Goal: Task Accomplishment & Management: Use online tool/utility

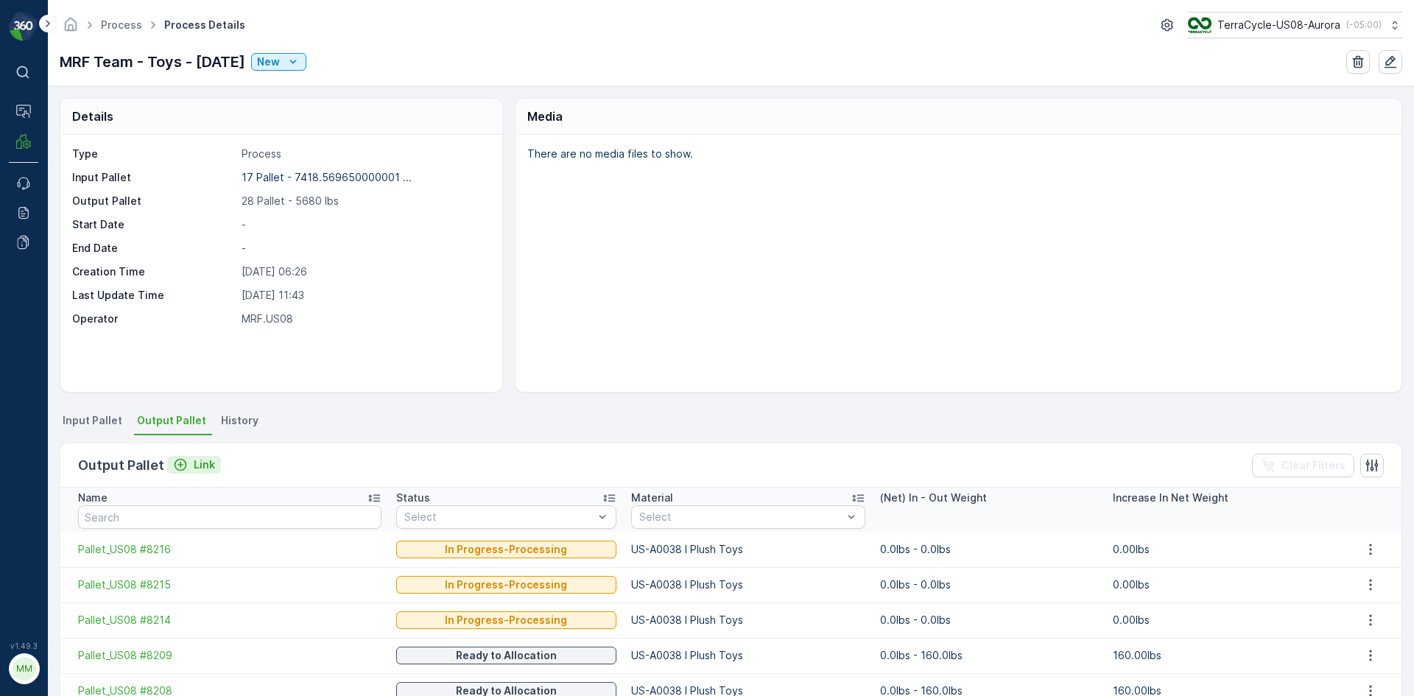
click at [201, 458] on p "Link" at bounding box center [204, 464] width 21 height 15
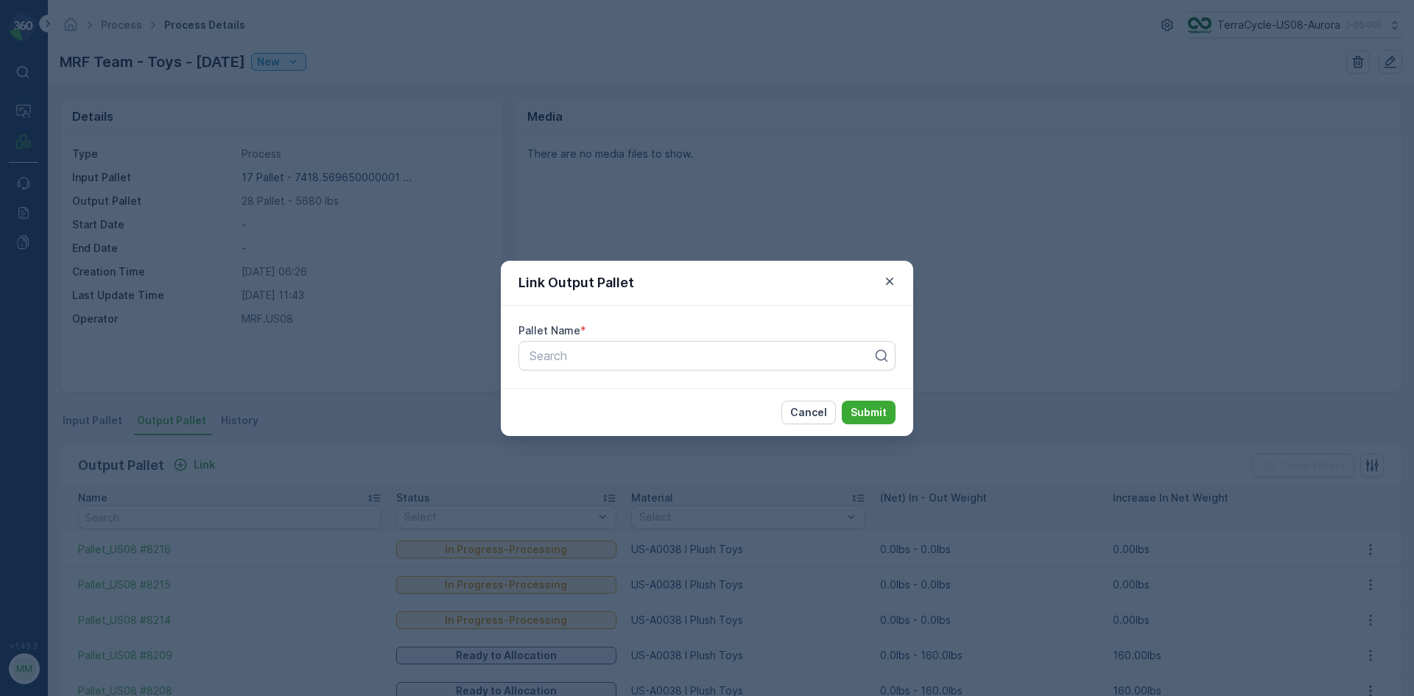
click at [674, 334] on div "Pallet Name *" at bounding box center [706, 330] width 377 height 15
type input "8198"
click at [842, 401] on button "Submit" at bounding box center [869, 413] width 54 height 24
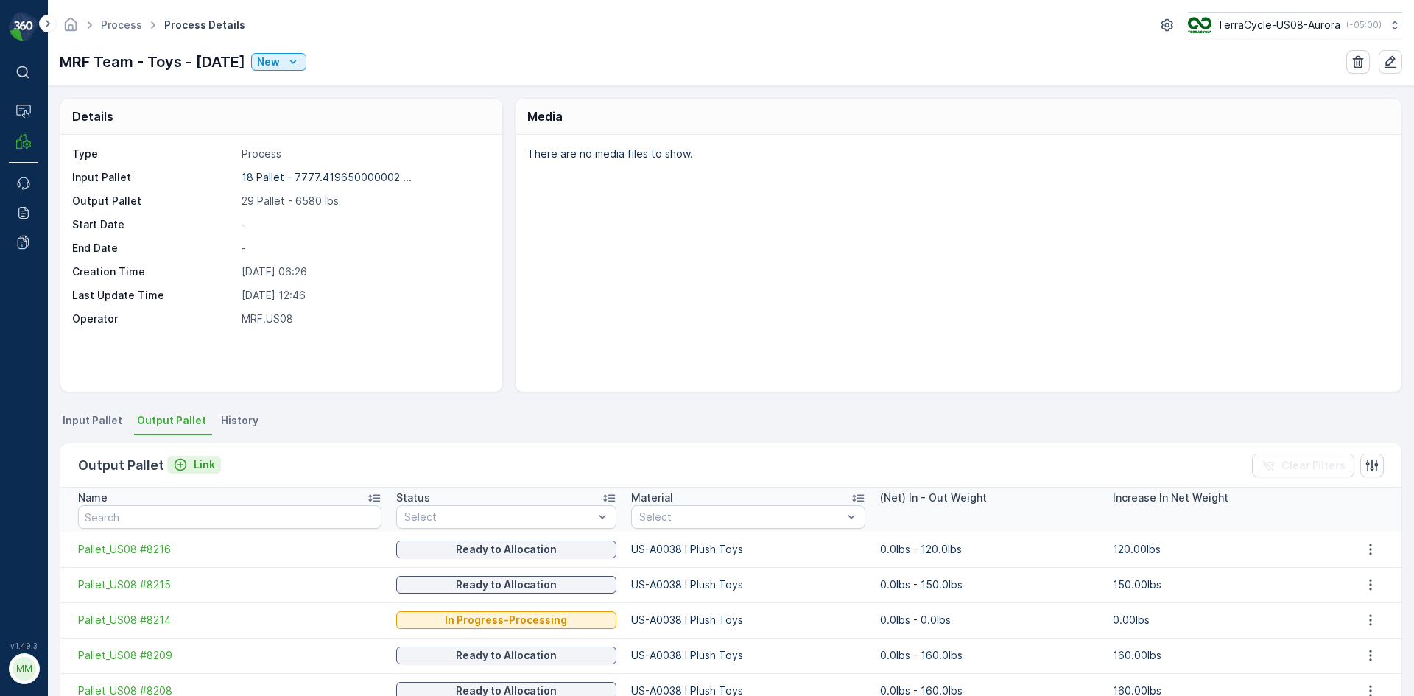
click at [208, 468] on p "Link" at bounding box center [204, 464] width 21 height 15
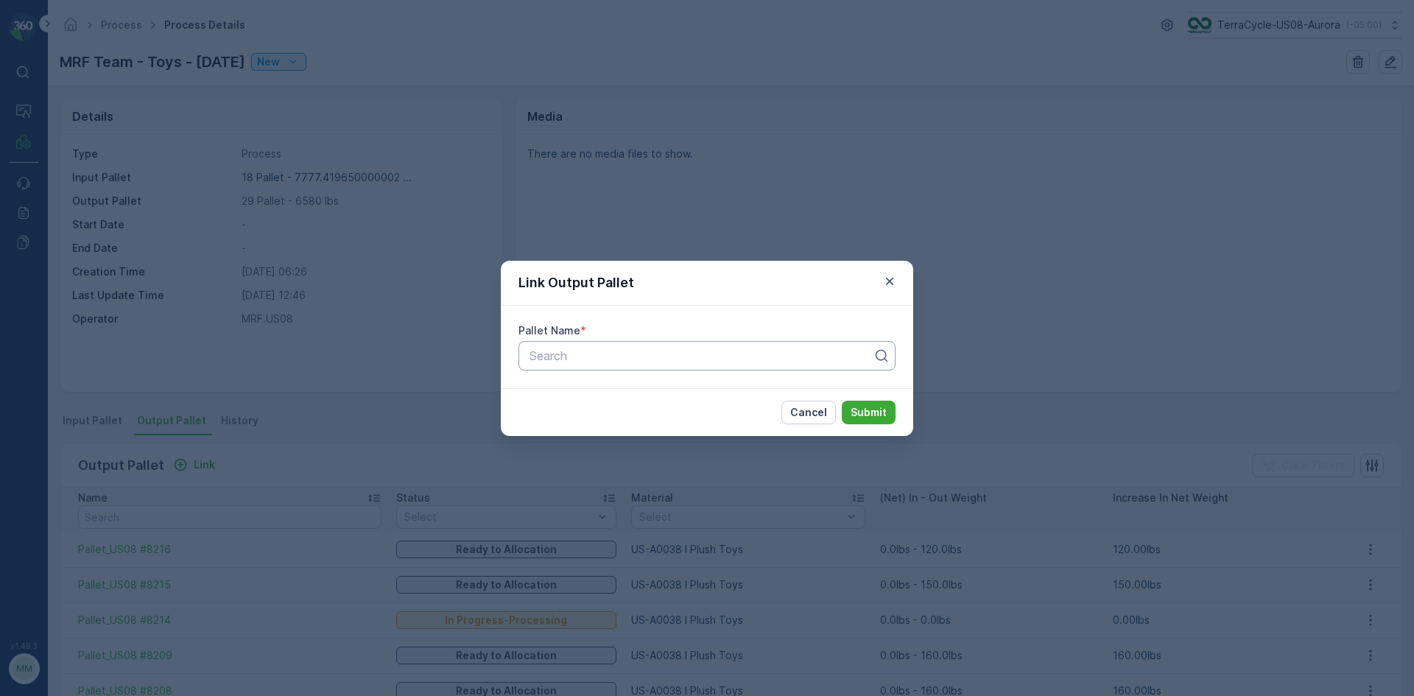
click at [553, 369] on div "Search" at bounding box center [706, 355] width 377 height 29
type input "8212"
click at [842, 401] on button "Submit" at bounding box center [869, 413] width 54 height 24
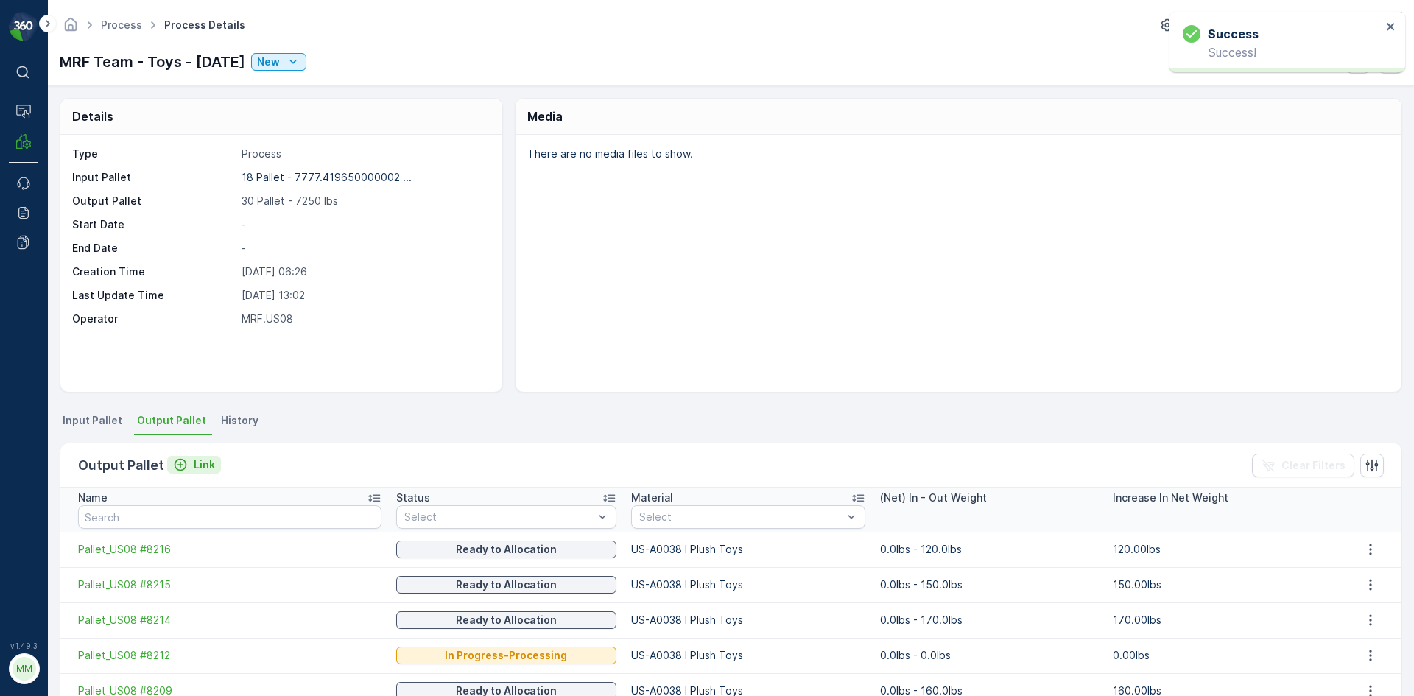
click at [208, 469] on p "Link" at bounding box center [204, 464] width 21 height 15
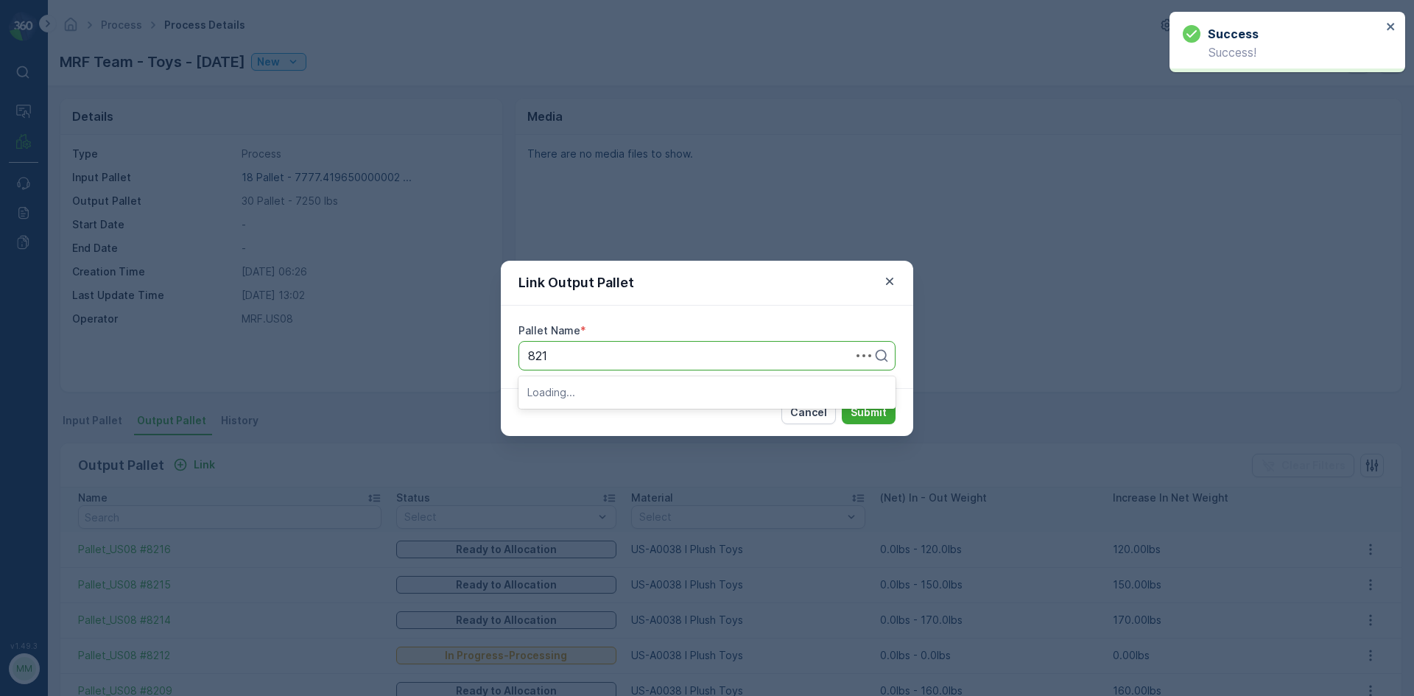
type input "8213"
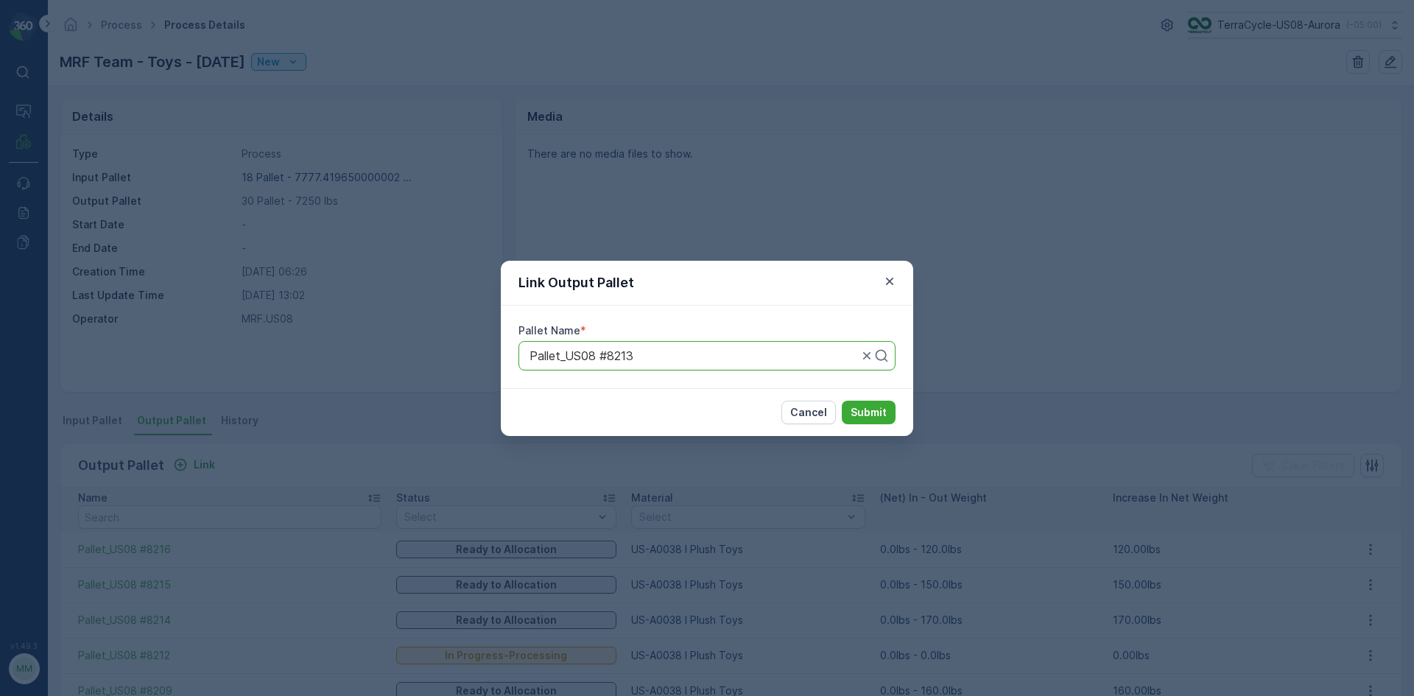
click at [842, 401] on button "Submit" at bounding box center [869, 413] width 54 height 24
